Goal: Transaction & Acquisition: Download file/media

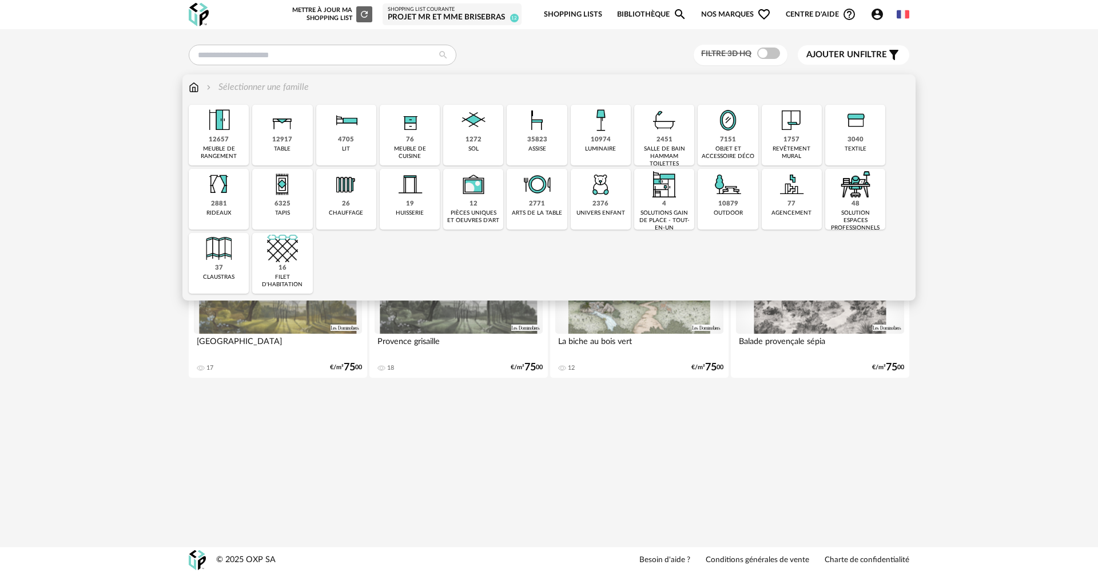
click at [613, 125] on img at bounding box center [600, 120] width 31 height 31
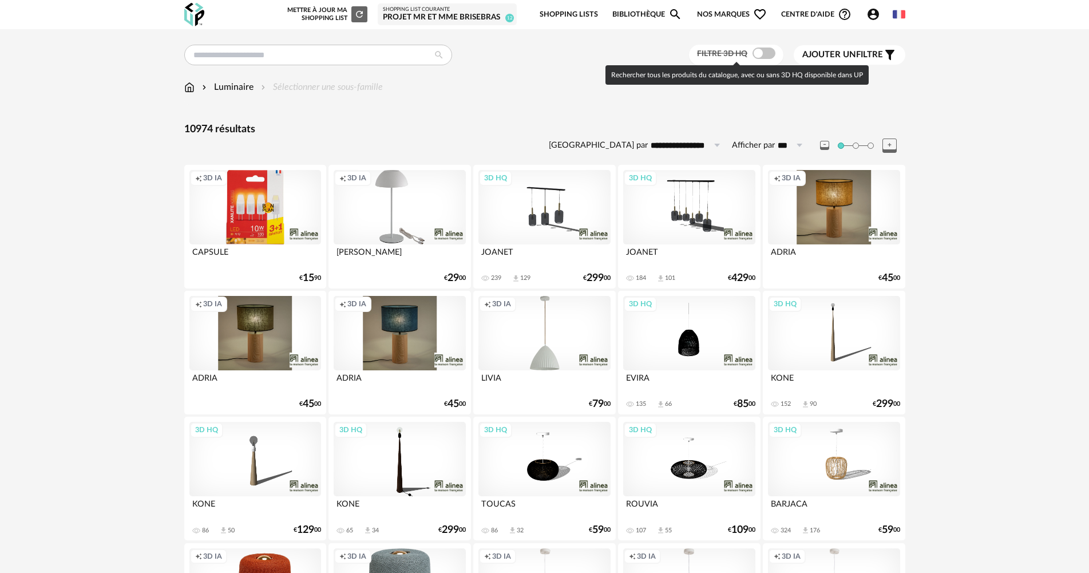
click at [764, 54] on span at bounding box center [763, 52] width 23 height 11
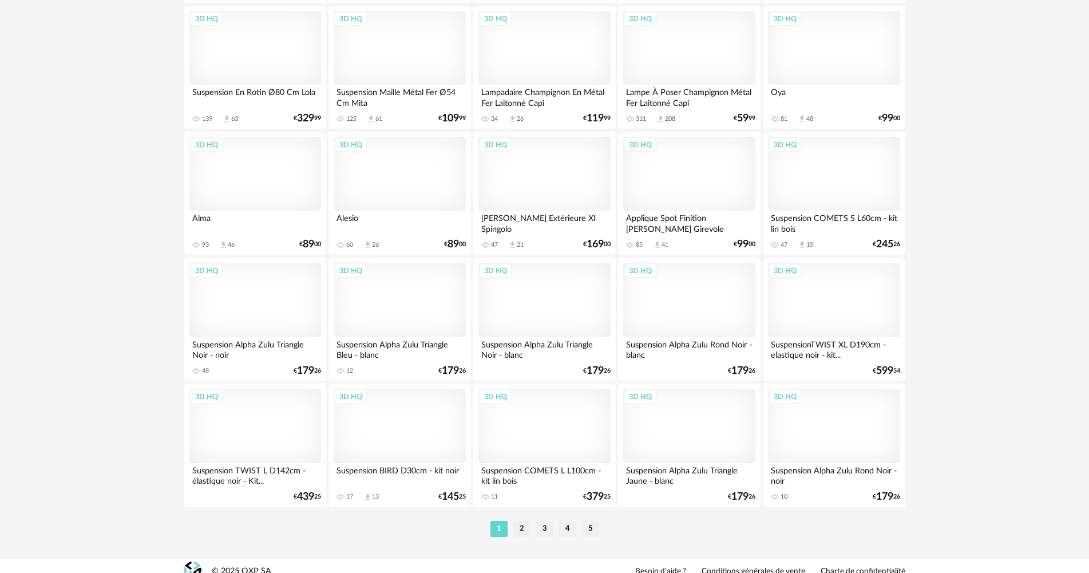
scroll to position [2185, 0]
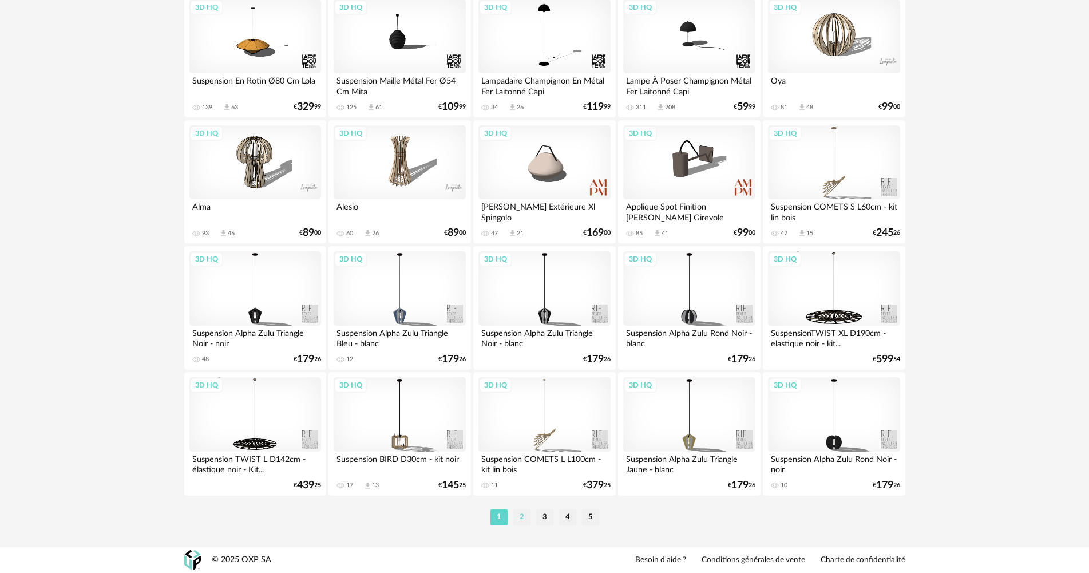
click at [522, 522] on li "2" at bounding box center [521, 517] width 17 height 16
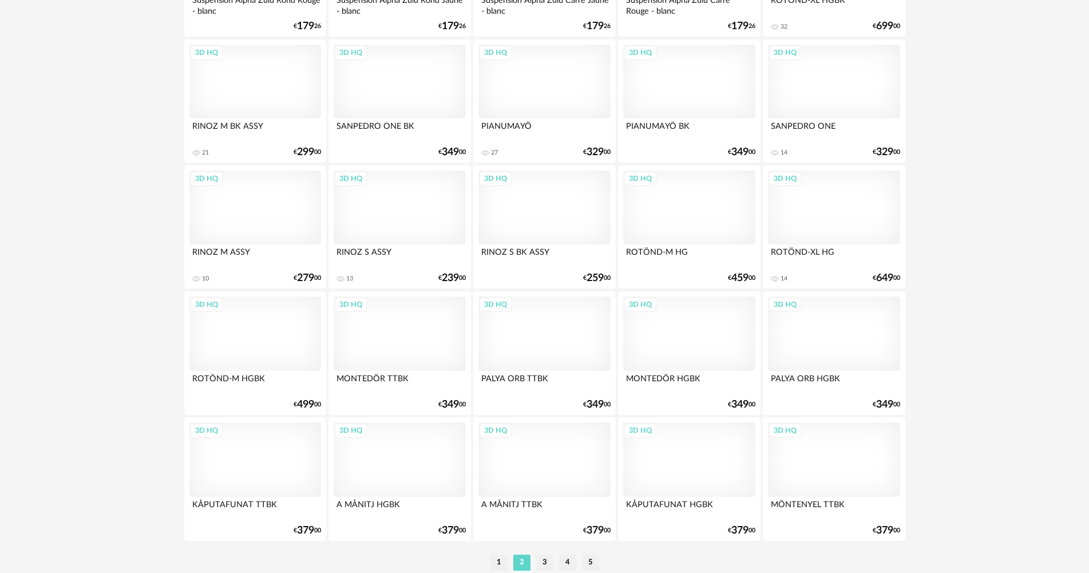
scroll to position [2185, 0]
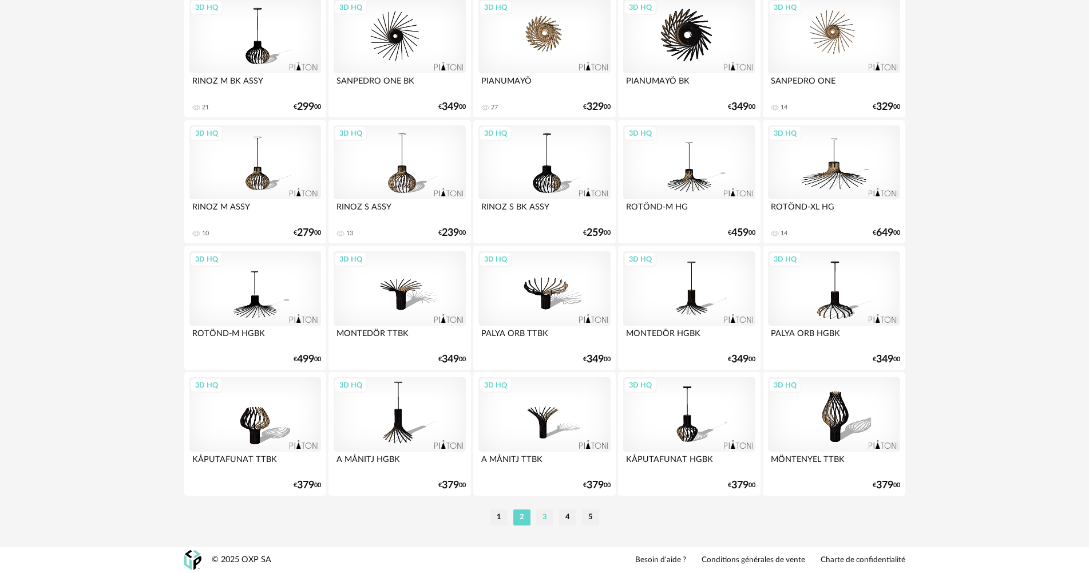
click at [544, 521] on li "3" at bounding box center [544, 517] width 17 height 16
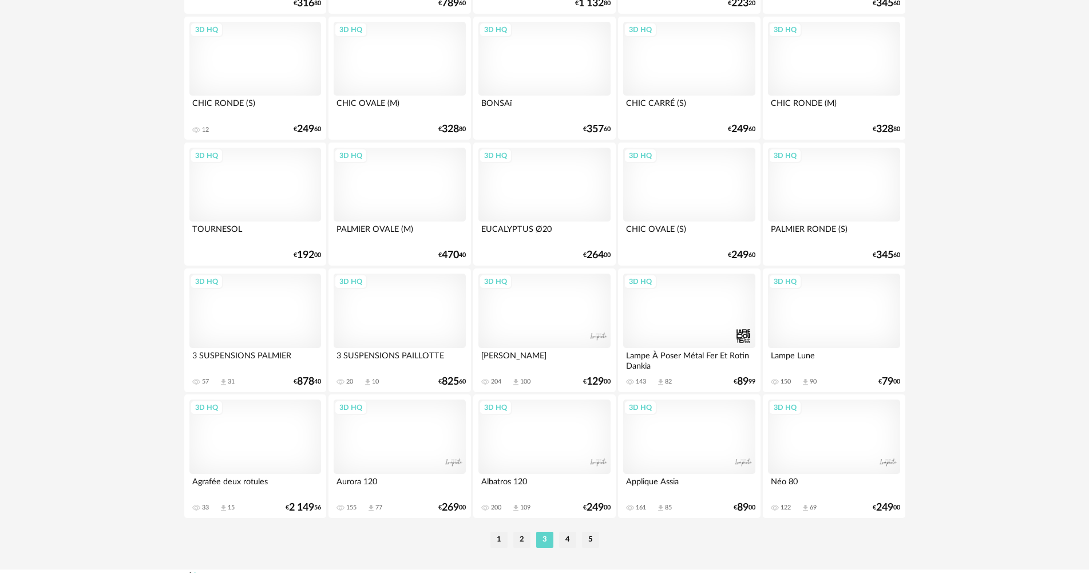
scroll to position [2185, 0]
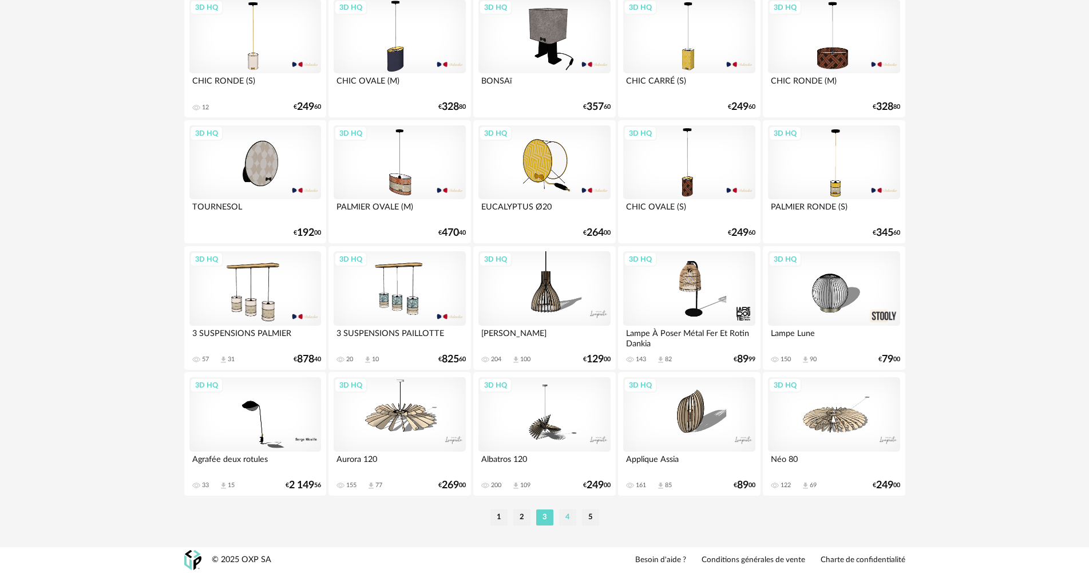
click at [569, 514] on li "4" at bounding box center [567, 517] width 17 height 16
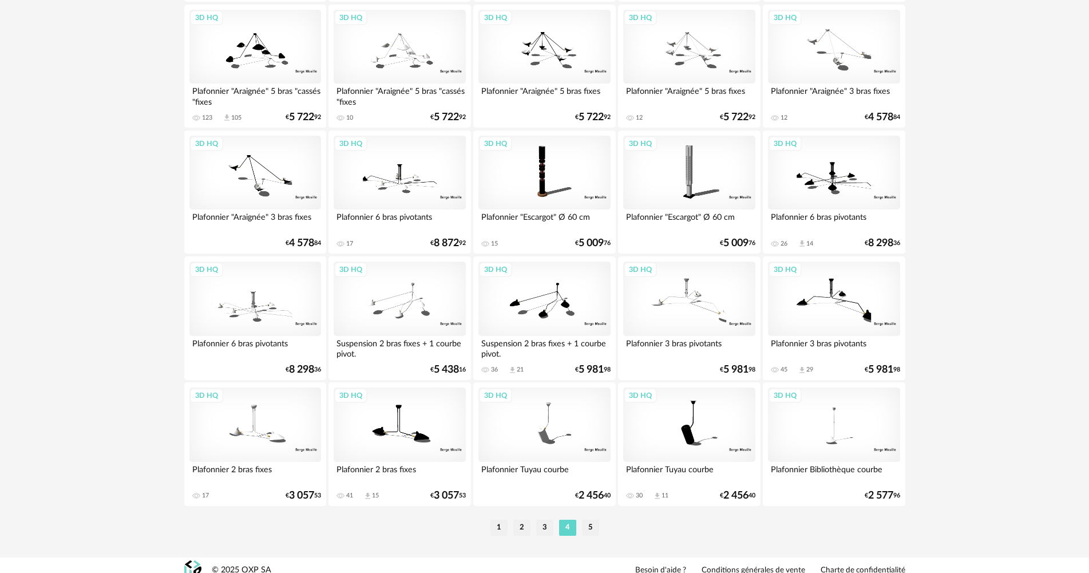
scroll to position [2185, 0]
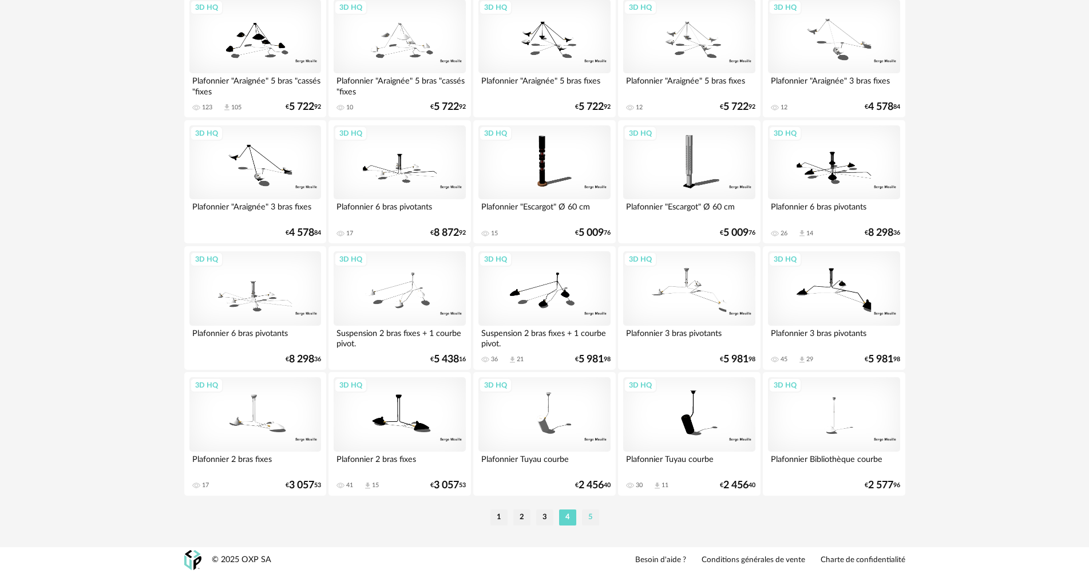
click at [586, 517] on li "5" at bounding box center [590, 517] width 17 height 16
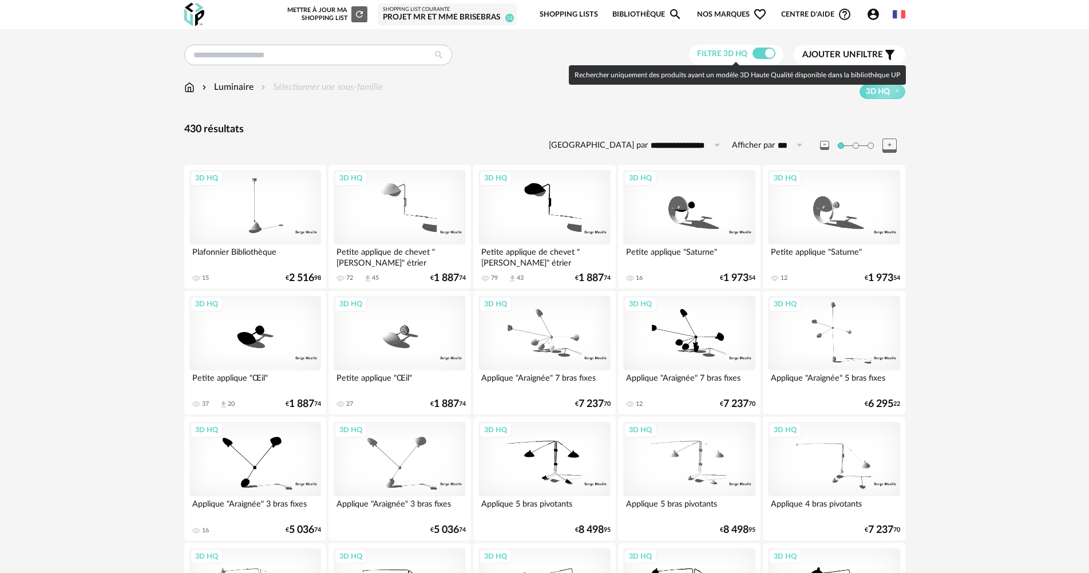
click at [753, 45] on div "Filtre 3D HQ" at bounding box center [736, 55] width 94 height 21
click at [754, 47] on span at bounding box center [763, 52] width 23 height 11
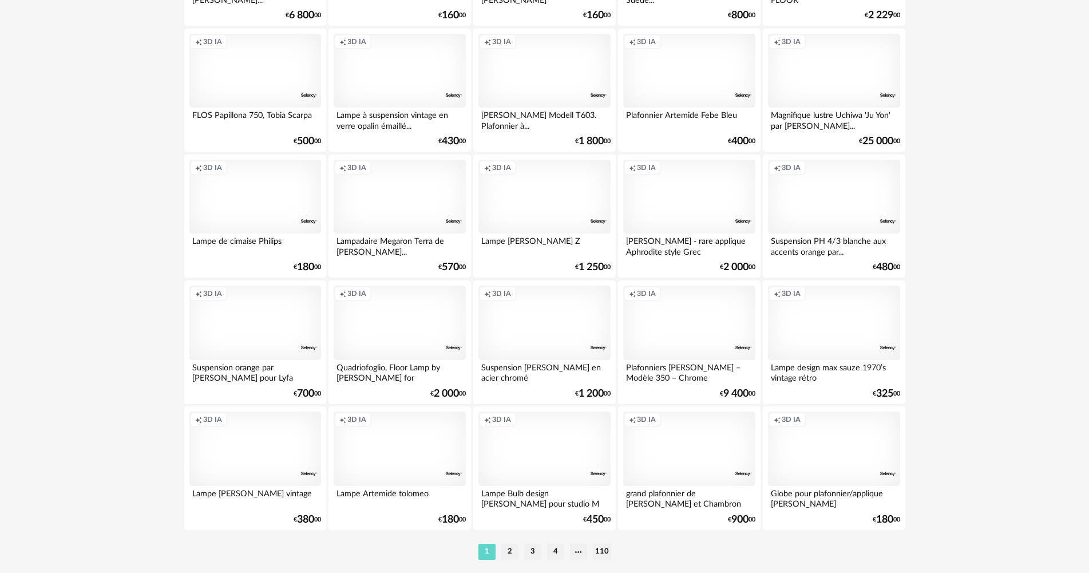
scroll to position [2185, 0]
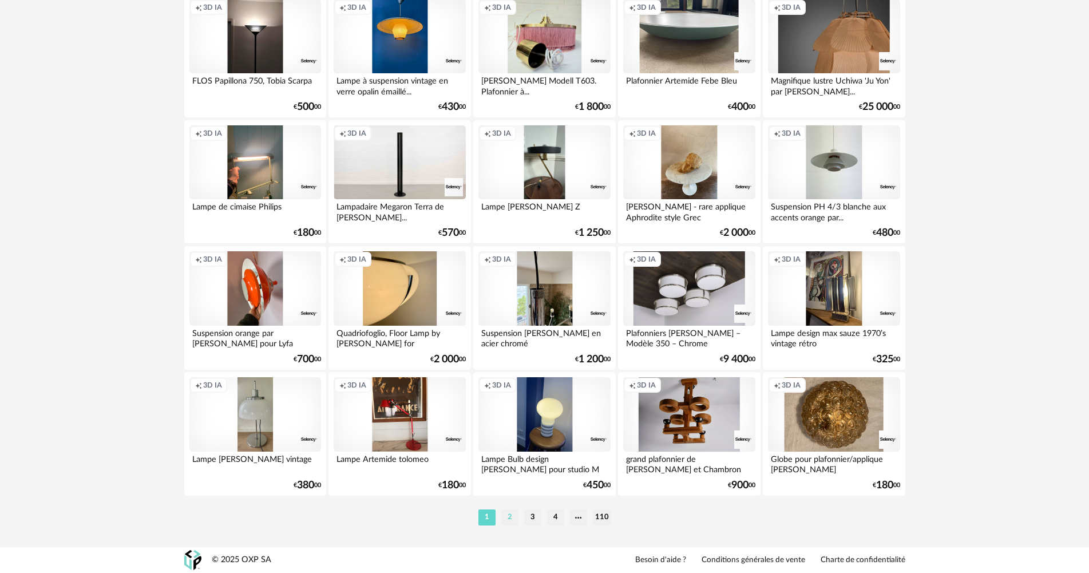
click at [509, 519] on li "2" at bounding box center [509, 517] width 17 height 16
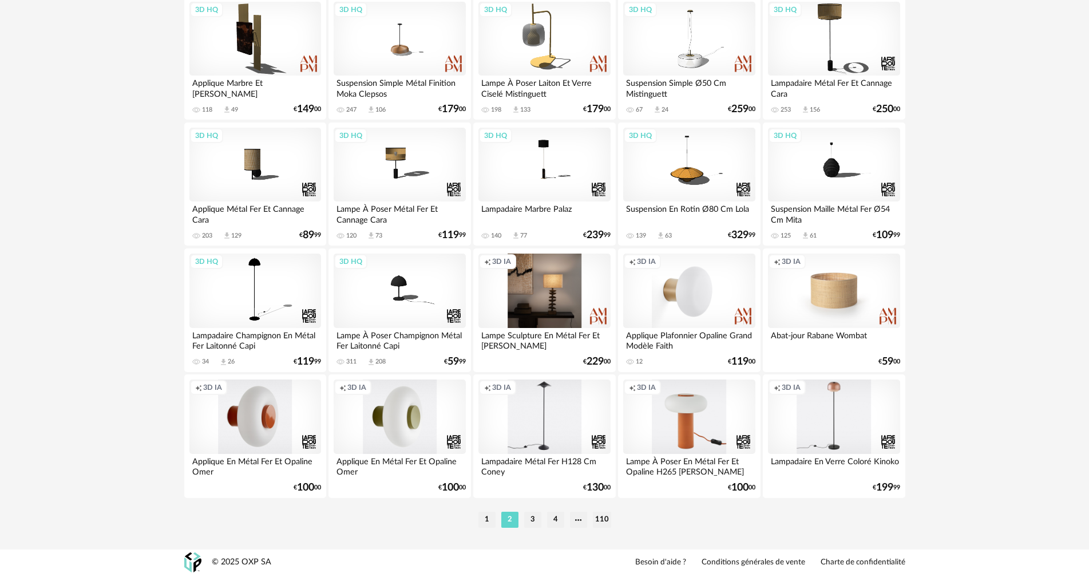
scroll to position [2185, 0]
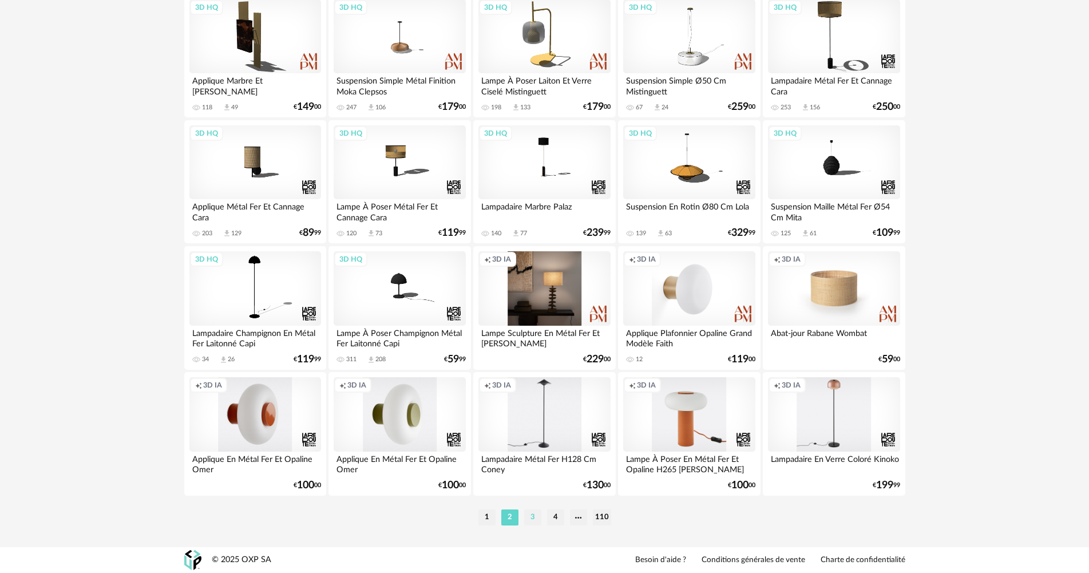
click at [535, 515] on li "3" at bounding box center [532, 517] width 17 height 16
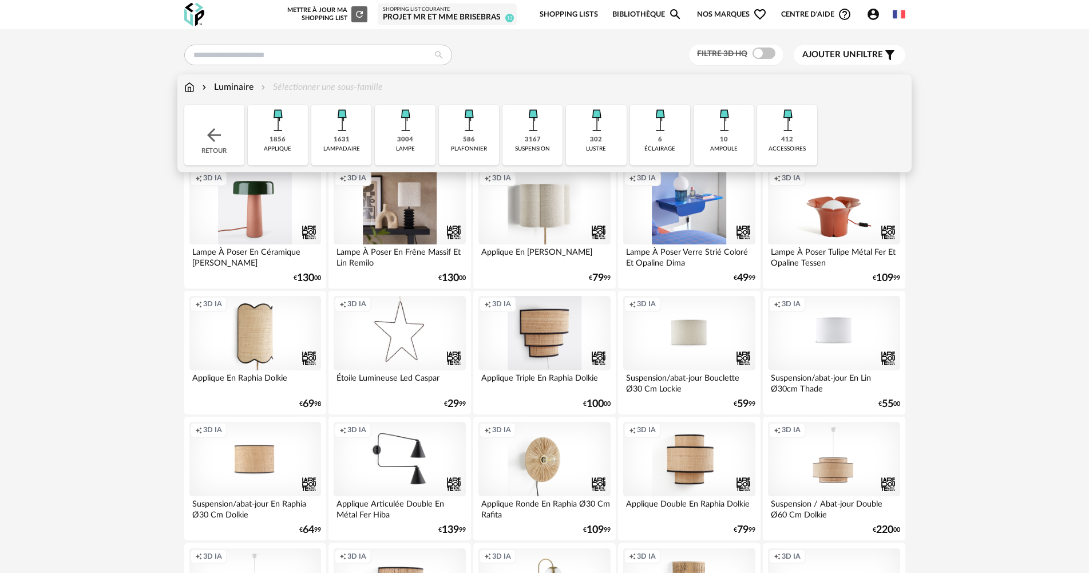
click at [185, 86] on img at bounding box center [189, 87] width 10 height 13
click at [200, 120] on div "Retour" at bounding box center [214, 135] width 60 height 61
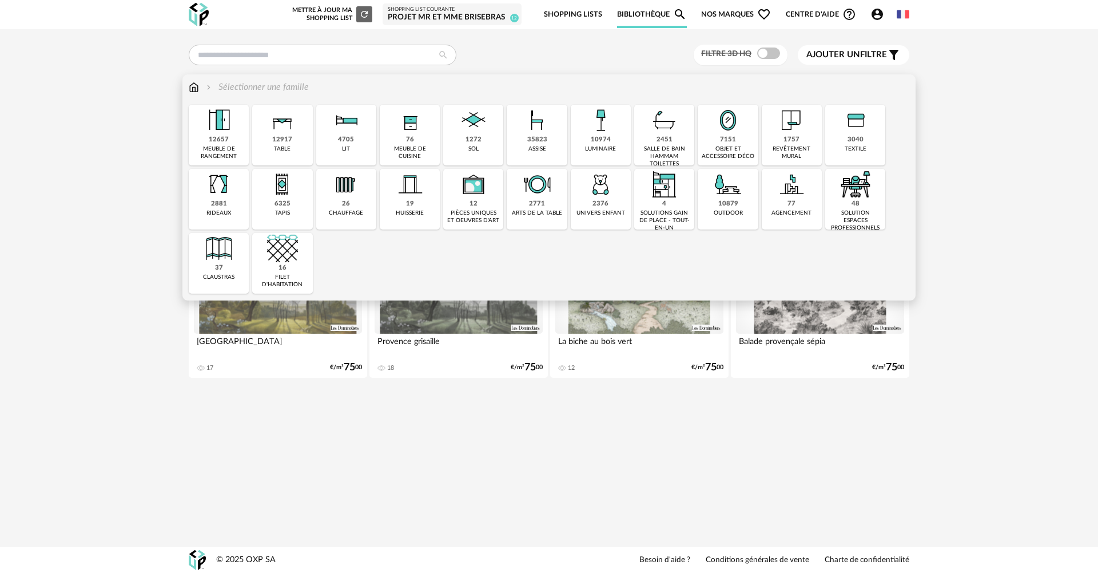
click at [534, 124] on img at bounding box center [537, 120] width 31 height 31
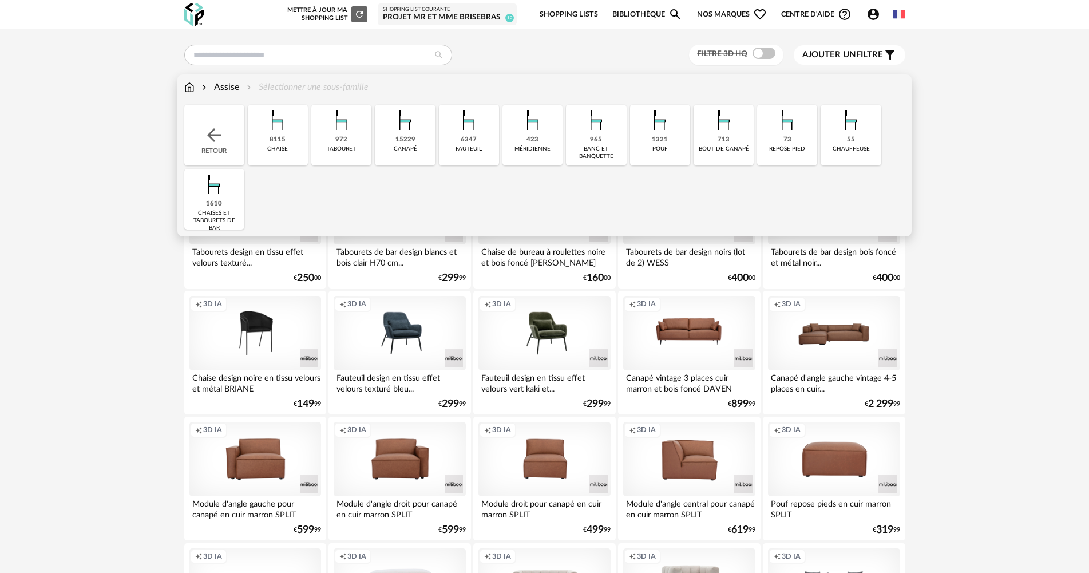
click at [273, 139] on div "8115" at bounding box center [277, 140] width 16 height 9
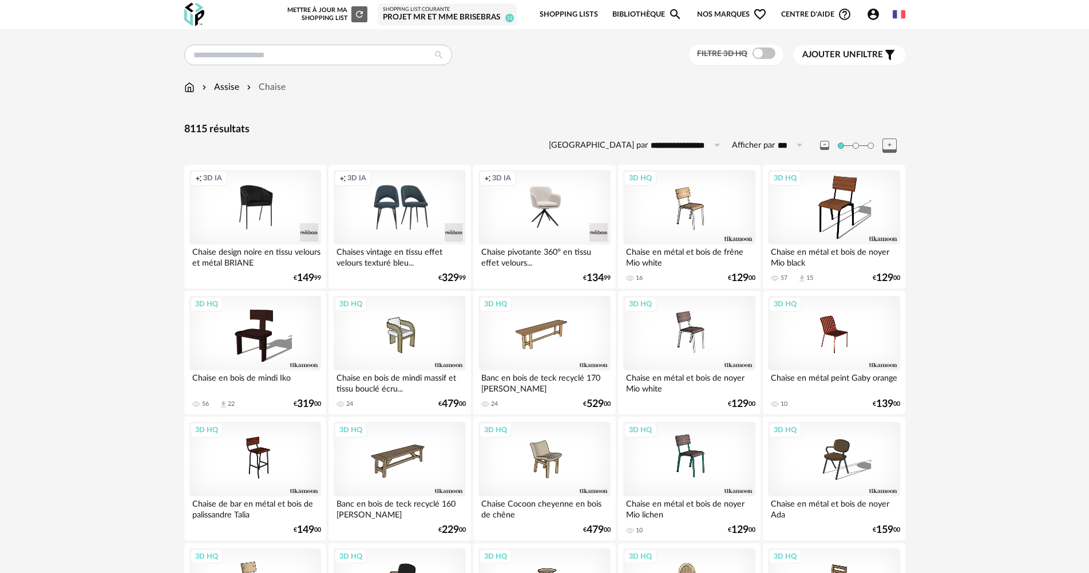
click at [764, 55] on span at bounding box center [763, 52] width 23 height 11
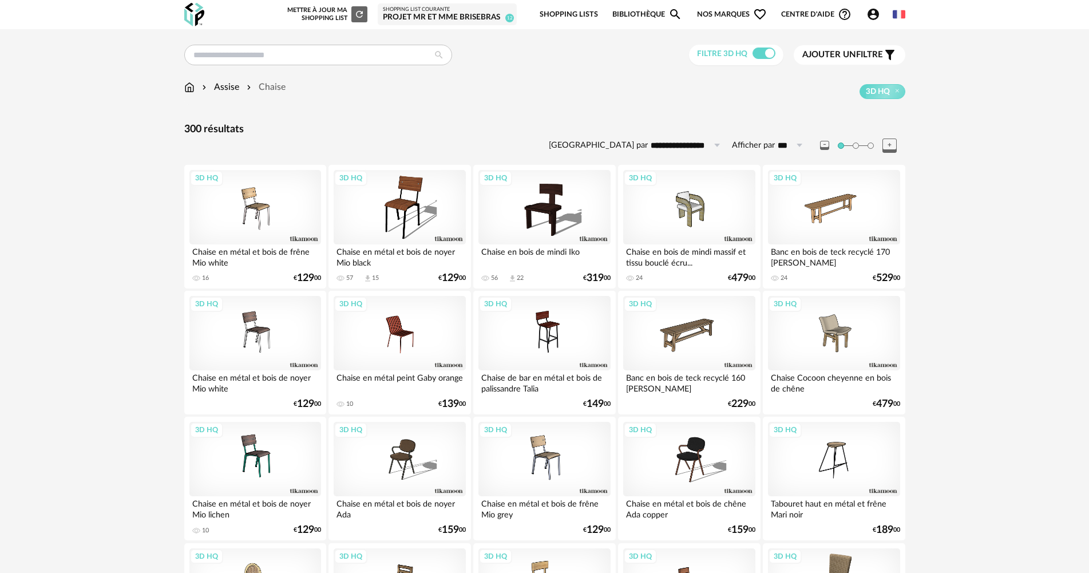
click at [834, 55] on span "Ajouter un" at bounding box center [829, 54] width 54 height 9
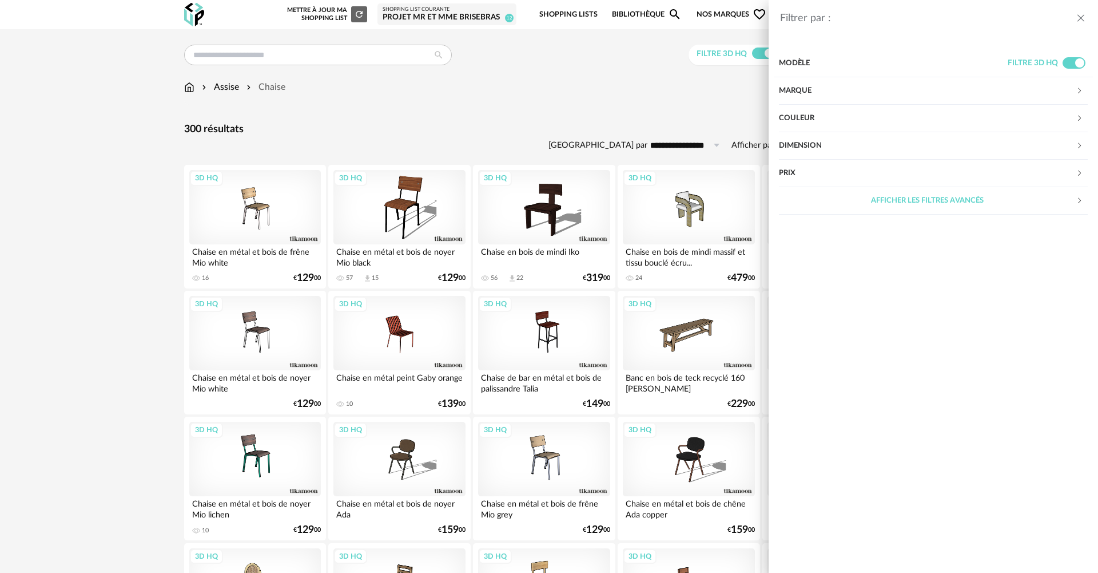
click at [808, 113] on div "Couleur" at bounding box center [927, 118] width 297 height 27
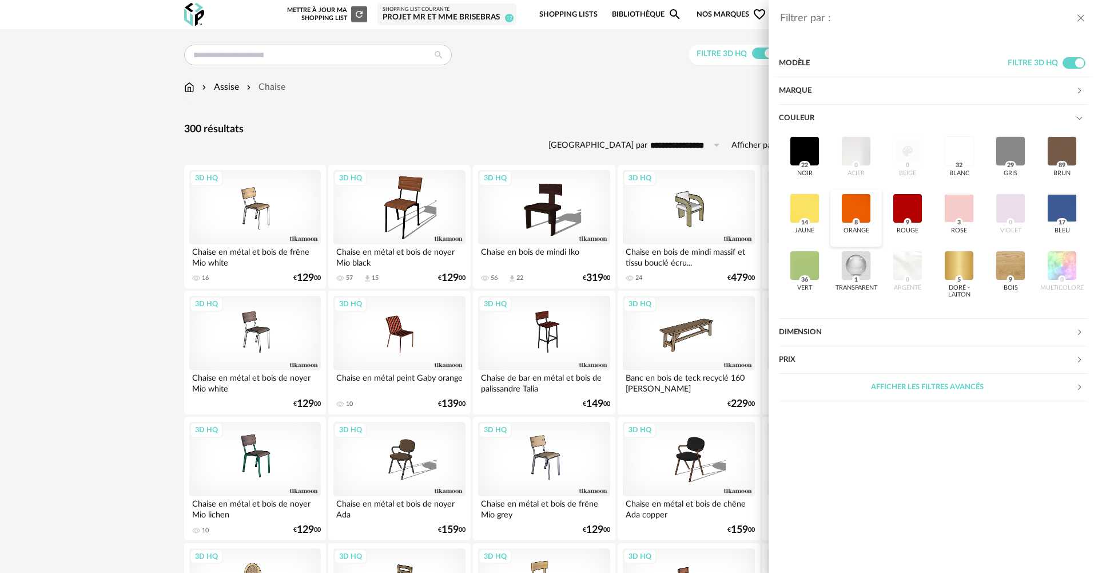
click at [855, 211] on div at bounding box center [857, 208] width 30 height 30
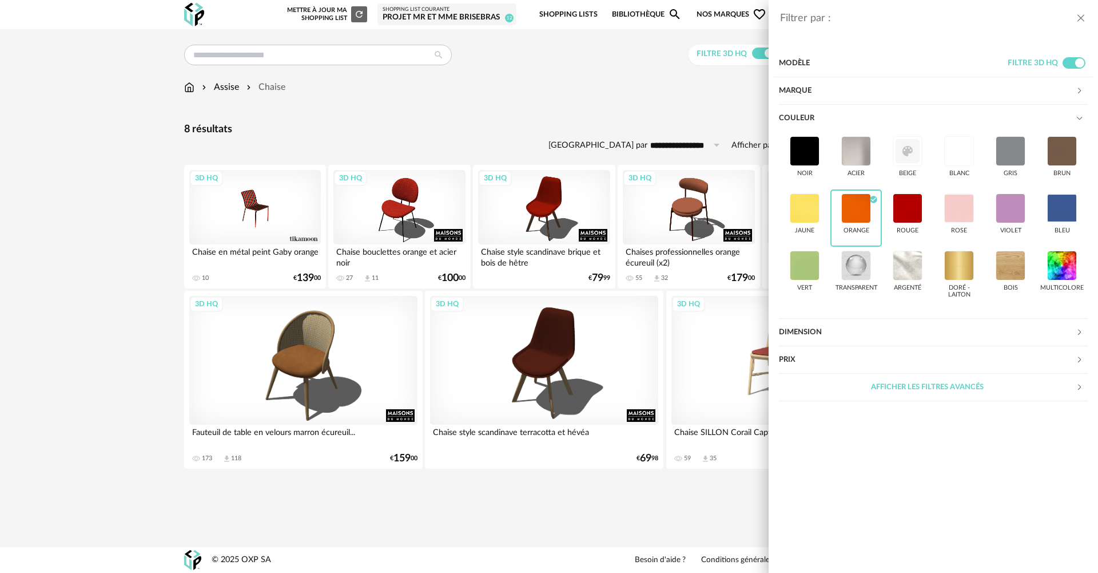
click at [519, 70] on div "Filtrer par : Modèle Filtre 3D HQ Marque &tradition 0 101 Copenhagen 0 366 Conc…" at bounding box center [549, 286] width 1098 height 573
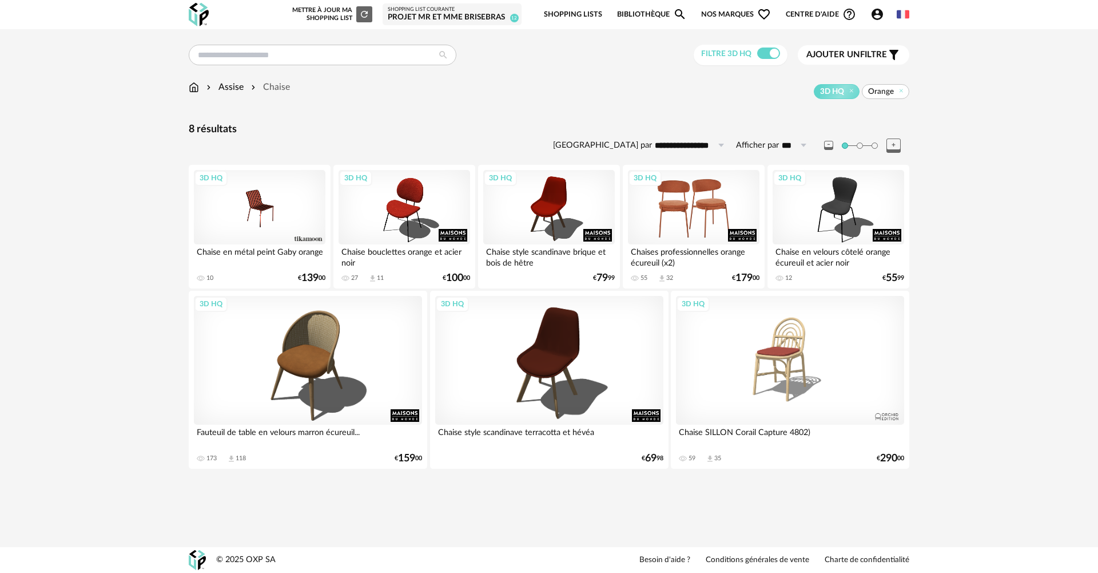
click at [703, 211] on div "3D HQ" at bounding box center [694, 207] width 132 height 74
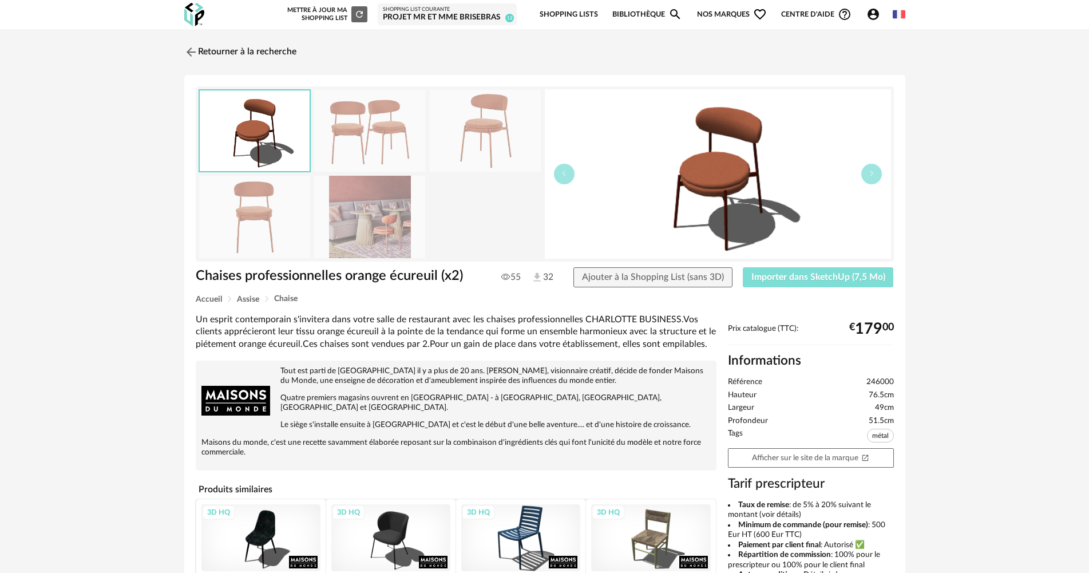
click at [792, 281] on button "Importer dans SketchUp (7,5 Mo)" at bounding box center [818, 277] width 151 height 21
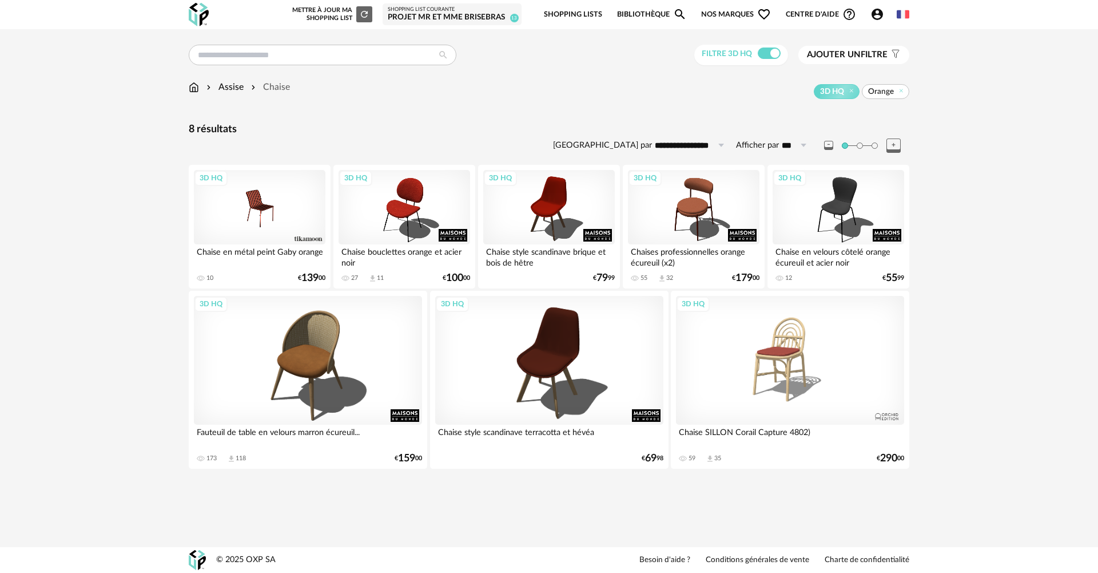
click at [197, 90] on img at bounding box center [194, 87] width 10 height 13
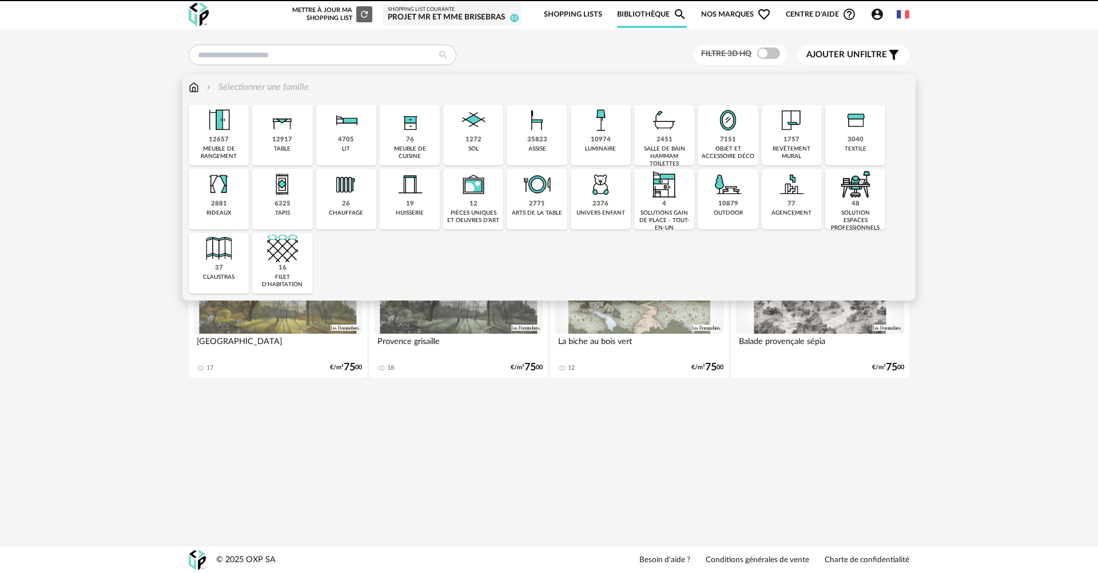
click at [721, 120] on img at bounding box center [728, 120] width 31 height 31
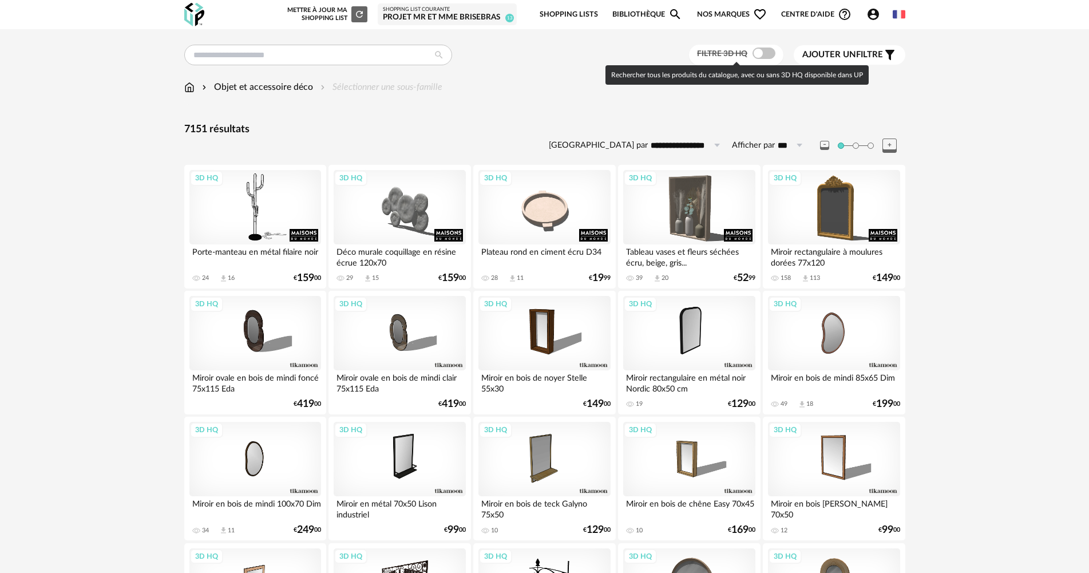
click at [762, 50] on span at bounding box center [763, 52] width 23 height 11
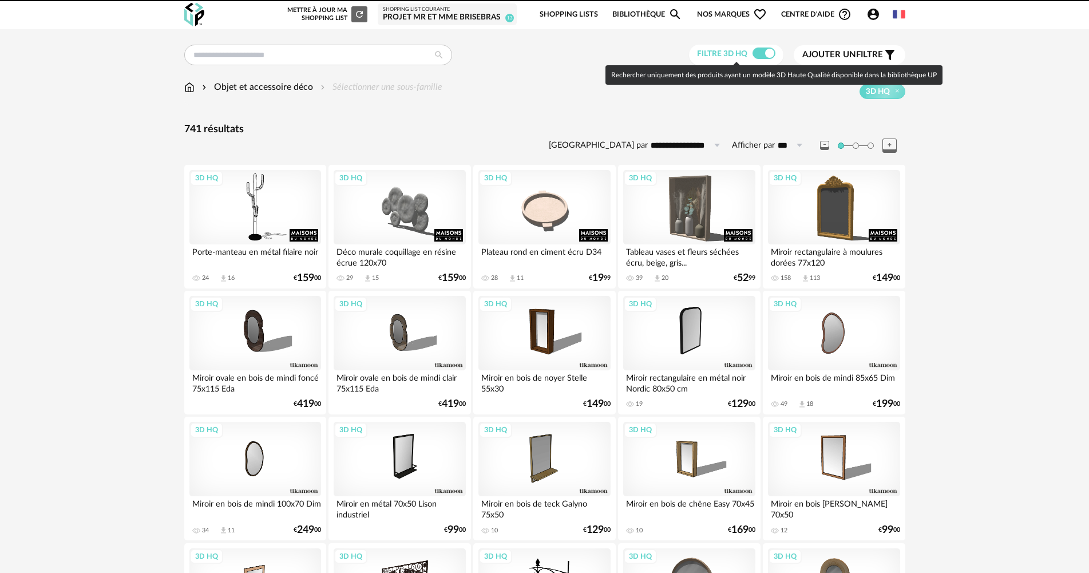
click at [834, 51] on span "Ajouter un" at bounding box center [829, 54] width 54 height 9
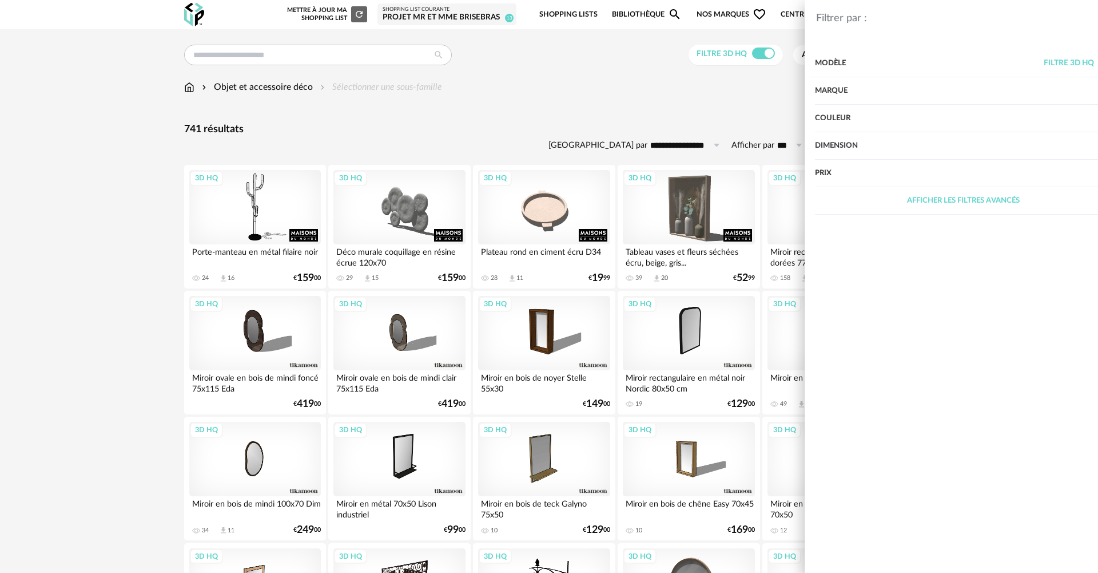
click at [814, 112] on div "Couleur" at bounding box center [927, 118] width 297 height 27
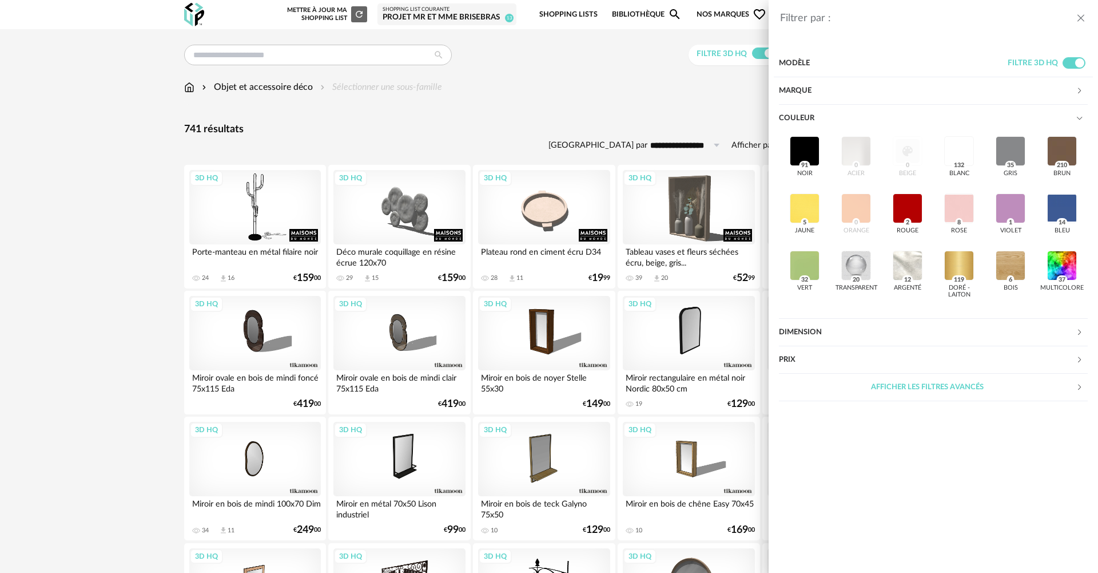
click at [855, 208] on div "noir 91 acier 0 beige 0 blanc 132 gris 35 brun 210 jaune 5 orange 0 rouge 2 ros…" at bounding box center [933, 218] width 309 height 172
click at [602, 53] on div "Filtrer par : Modèle Filtre 3D HQ Marque &tradition 0 101 Copenhagen 0 366 Conc…" at bounding box center [549, 286] width 1098 height 573
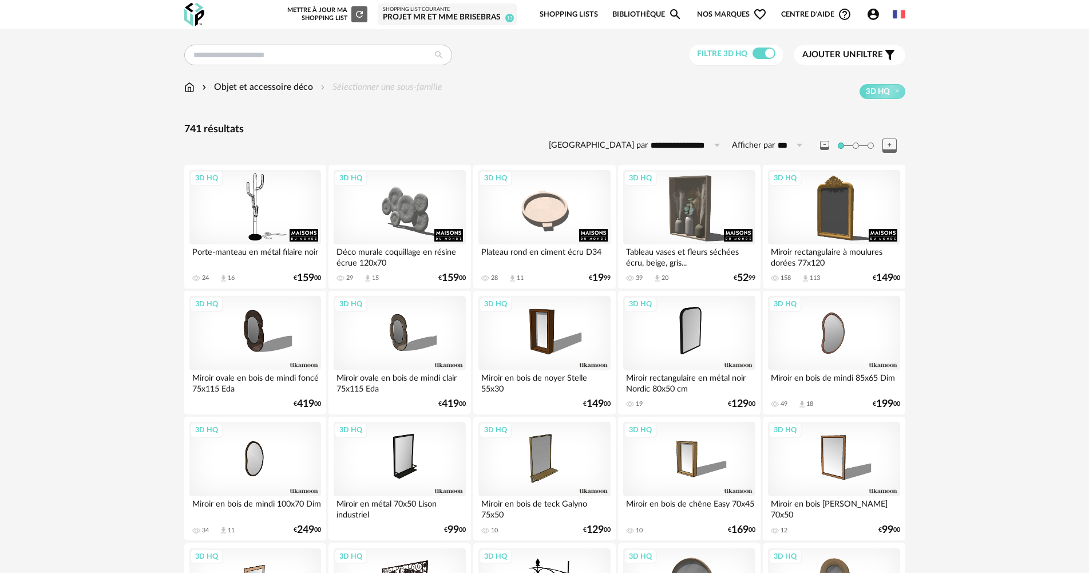
click at [193, 83] on img at bounding box center [189, 87] width 10 height 13
